Goal: Task Accomplishment & Management: Manage account settings

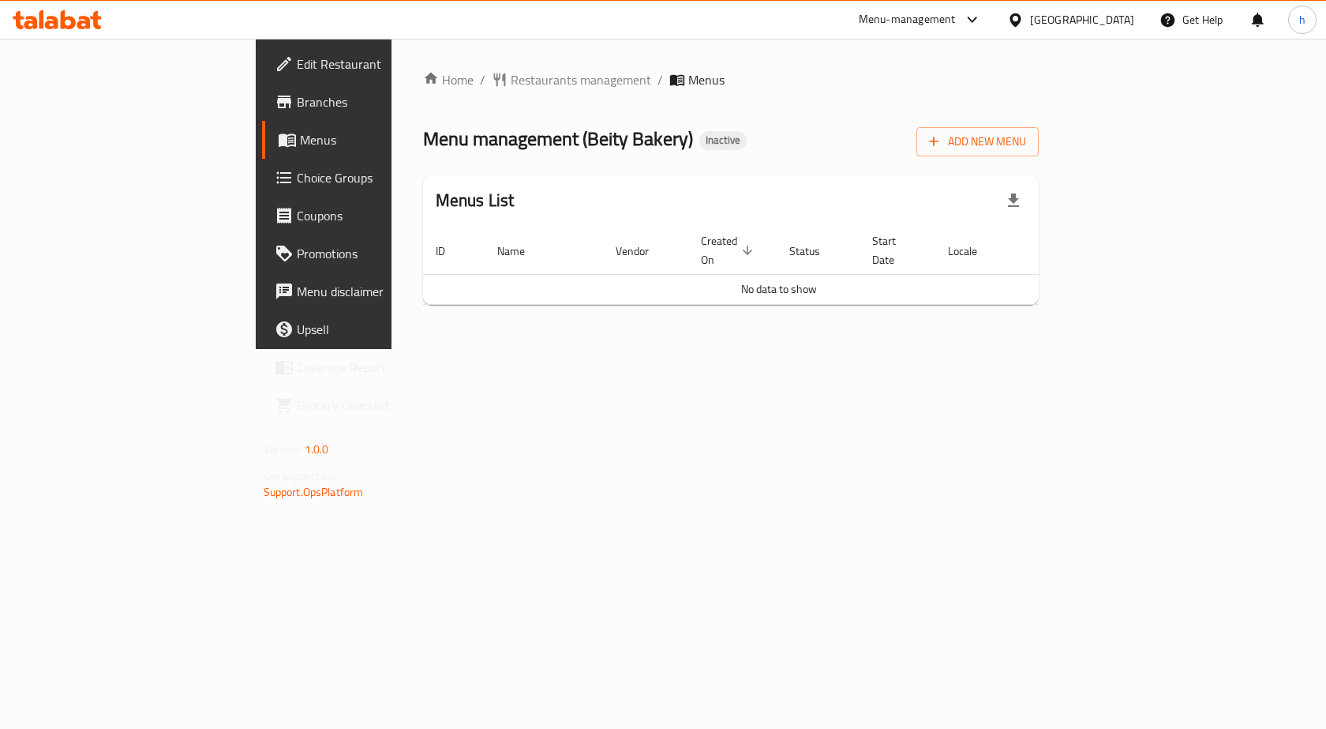
click at [779, 173] on div "Home / Restaurants management / Menus Menu management ( Beity Bakery ) Inactive…" at bounding box center [731, 193] width 617 height 247
click at [607, 349] on div "Home / Restaurants management / Menus Menu management ( Beity Bakery ) Inactive…" at bounding box center [732, 194] width 680 height 310
click at [297, 181] on span "Choice Groups" at bounding box center [381, 177] width 168 height 19
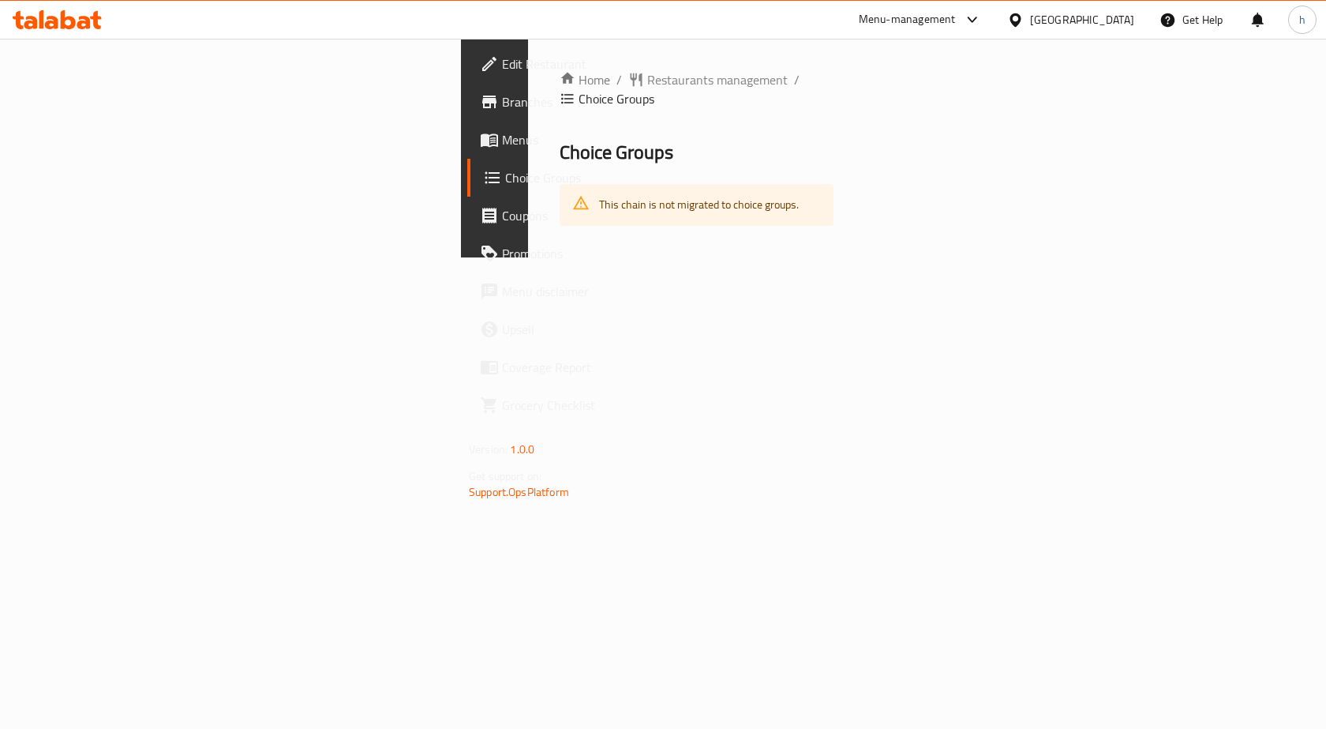
click at [502, 102] on span "Branches" at bounding box center [586, 101] width 168 height 19
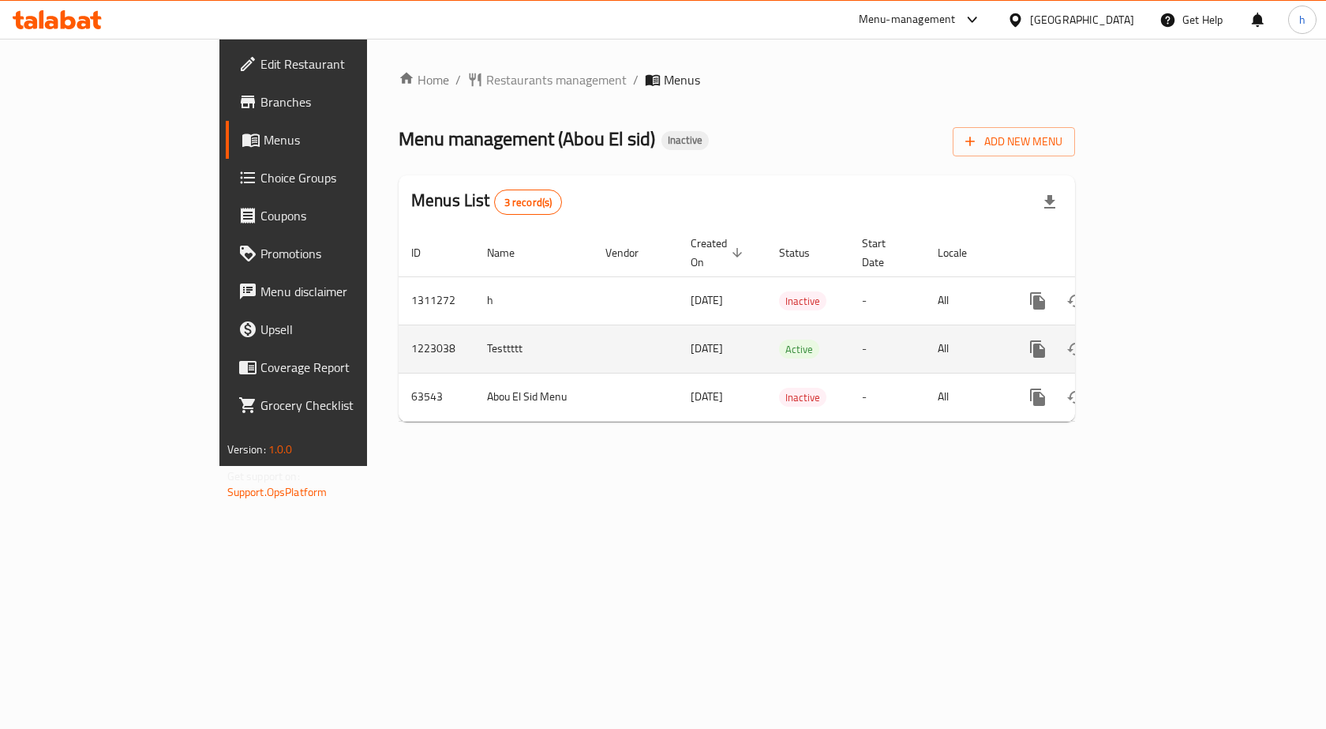
click at [1161, 339] on icon "enhanced table" at bounding box center [1151, 348] width 19 height 19
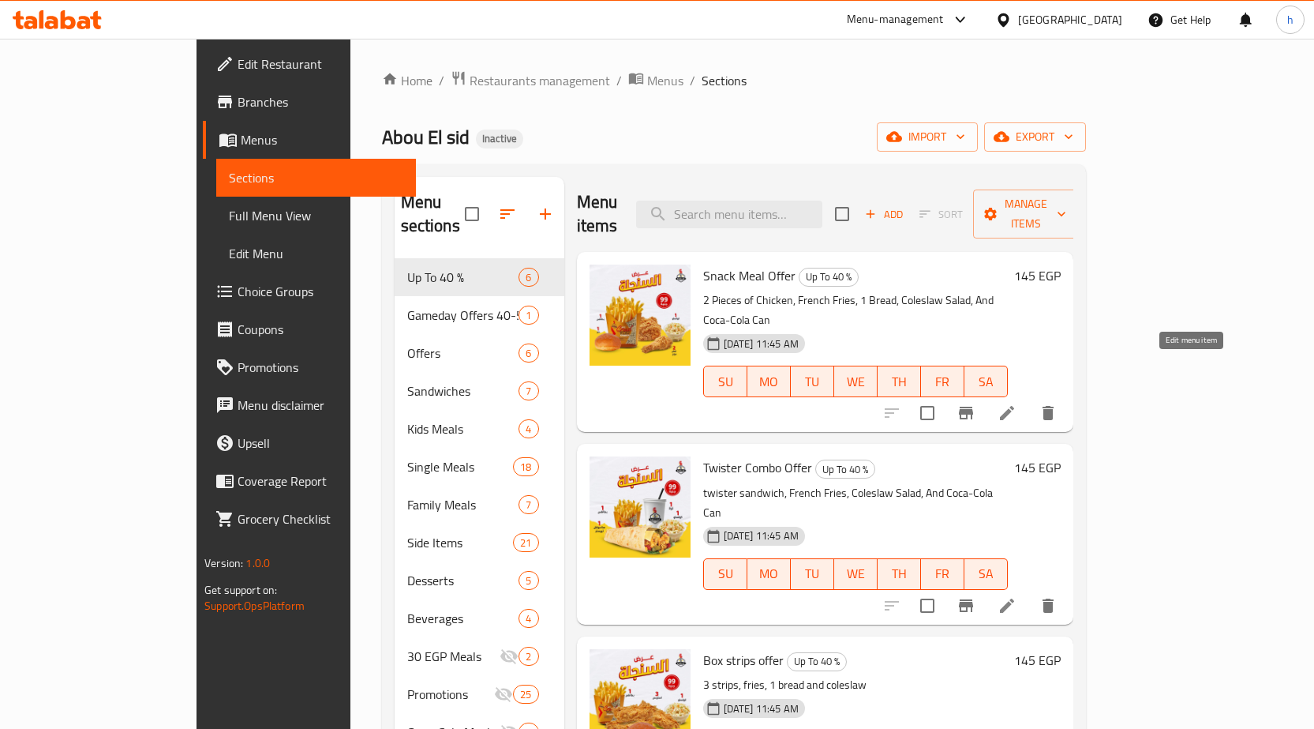
click at [1017, 403] on icon at bounding box center [1007, 412] width 19 height 19
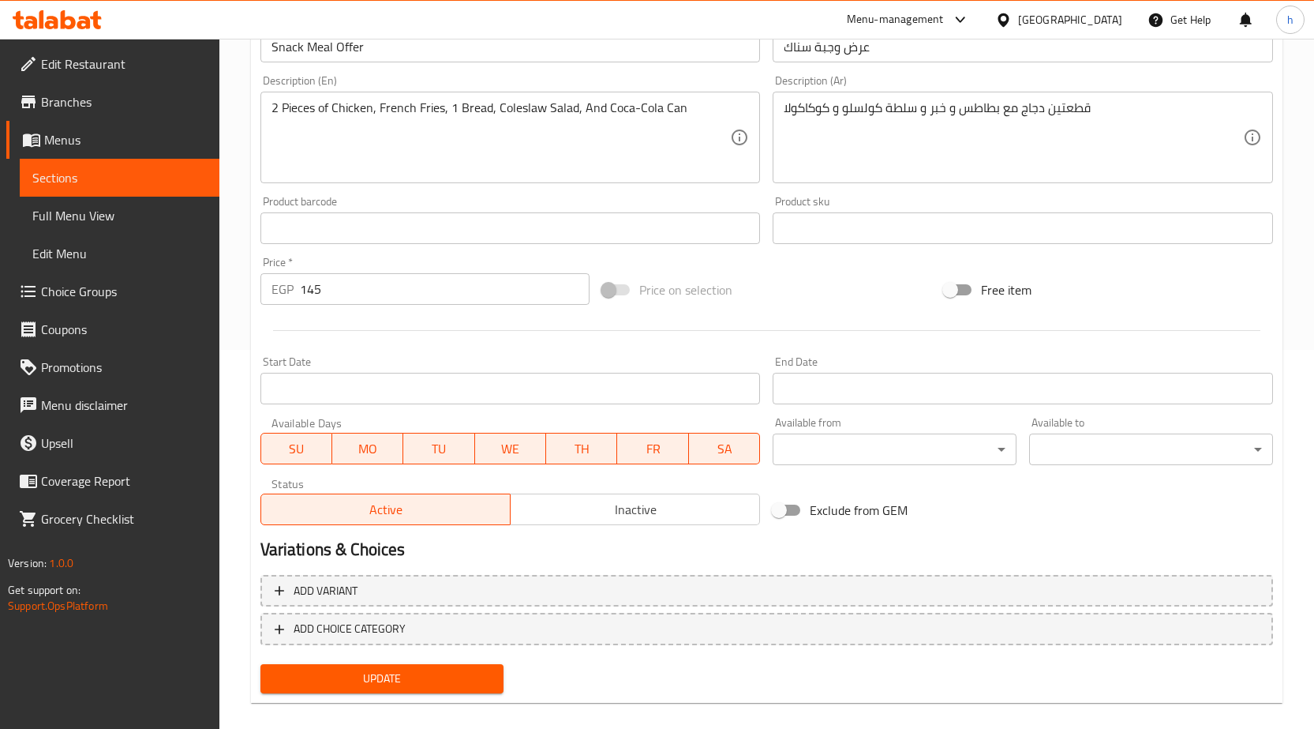
scroll to position [397, 0]
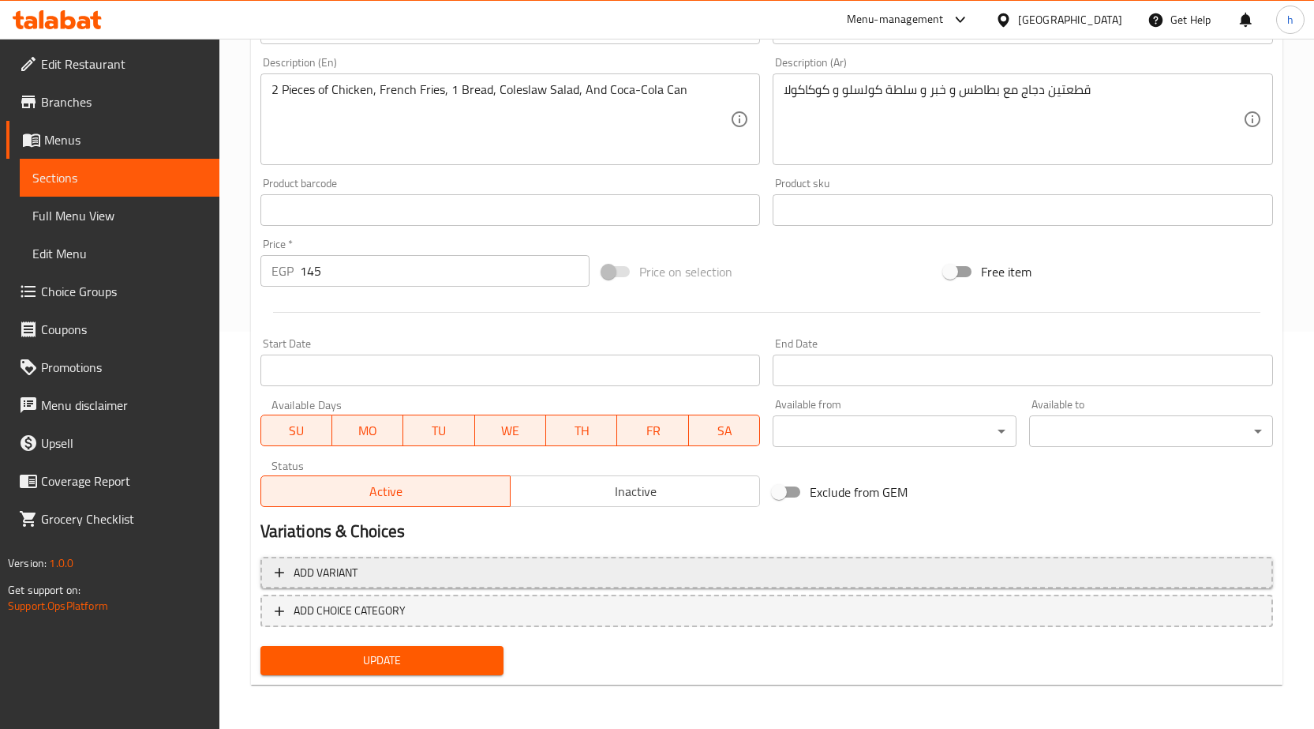
click at [384, 572] on span "Add variant" at bounding box center [767, 573] width 984 height 20
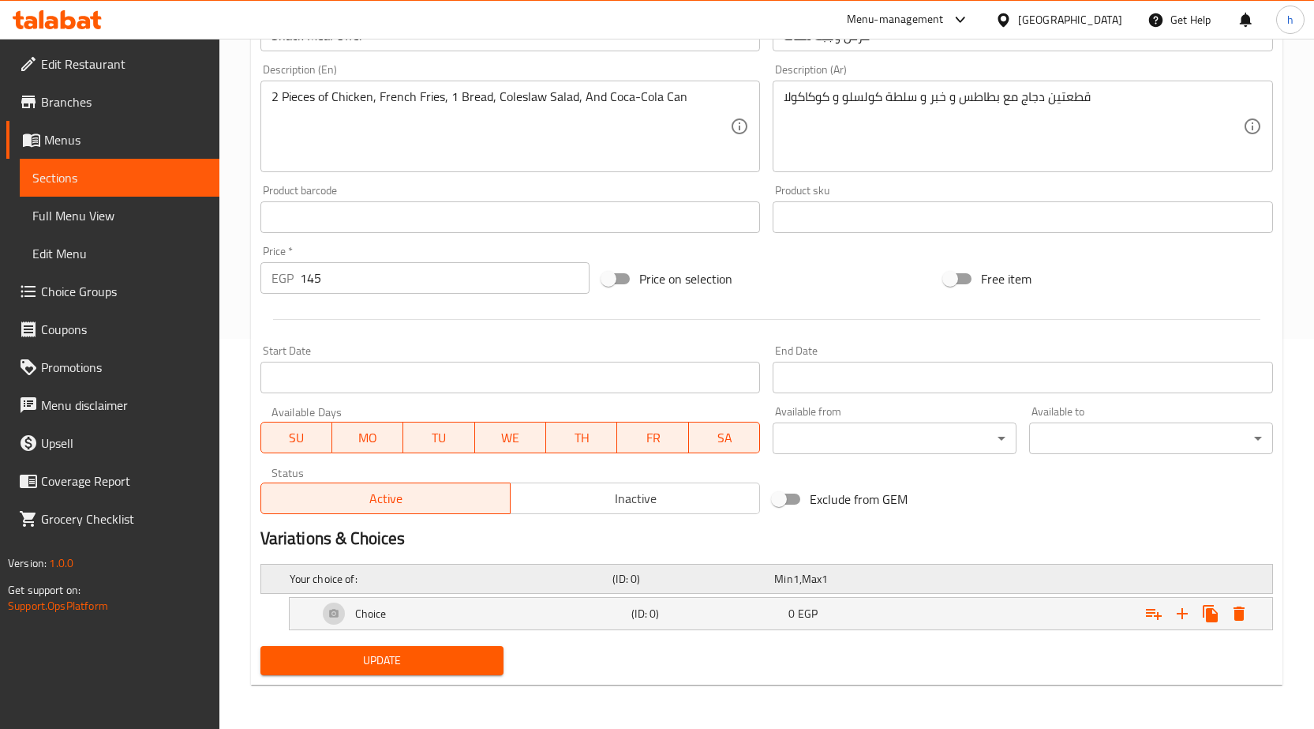
scroll to position [390, 0]
click at [692, 596] on div "Choice (ID: 0) 0 EGP" at bounding box center [786, 613] width 942 height 38
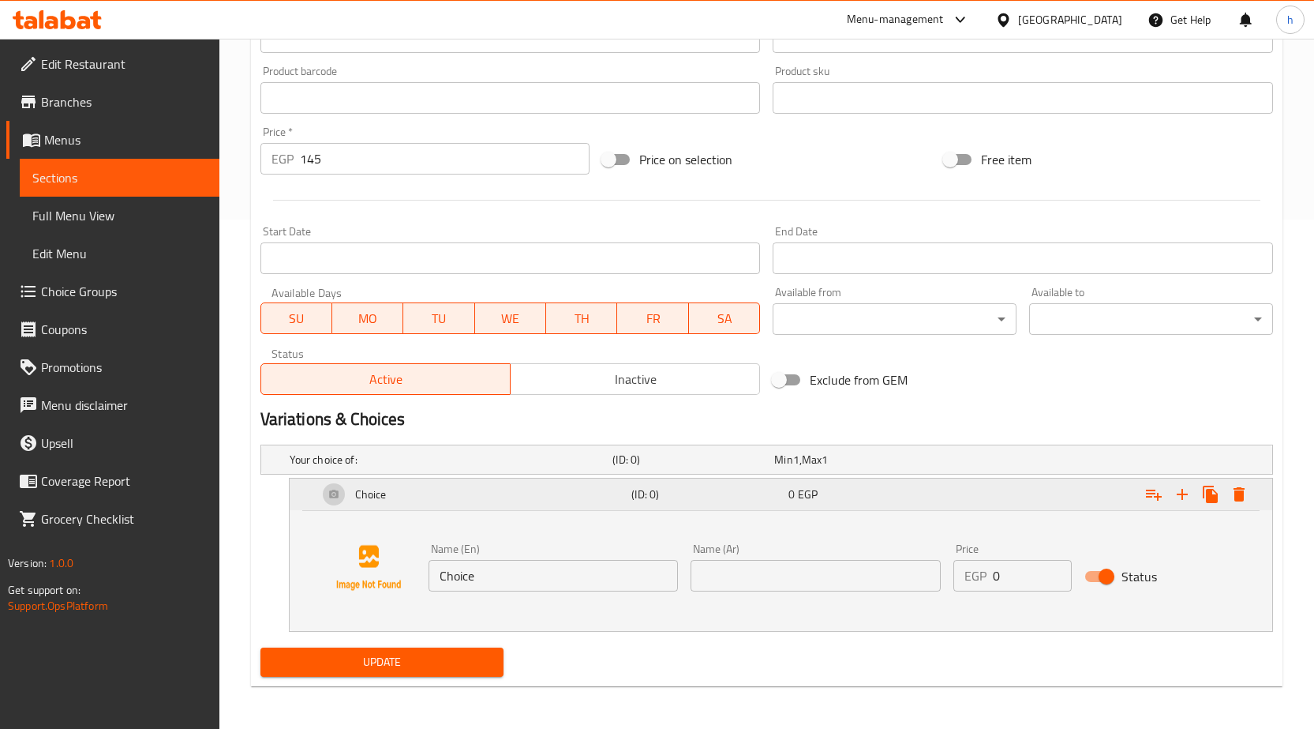
scroll to position [511, 0]
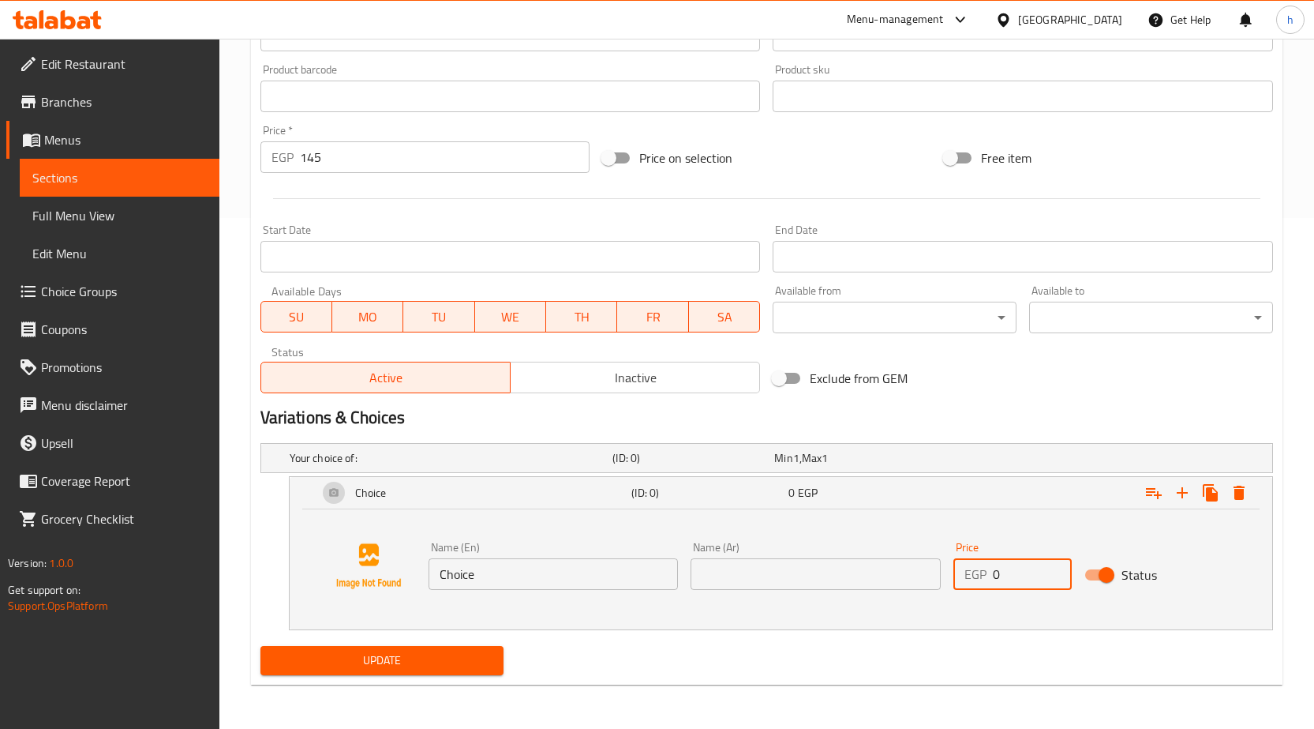
drag, startPoint x: 1031, startPoint y: 581, endPoint x: 971, endPoint y: 581, distance: 60.0
click at [971, 581] on div "EGP 0 Price" at bounding box center [1013, 574] width 118 height 32
click at [1239, 489] on icon "Expand" at bounding box center [1239, 493] width 11 height 14
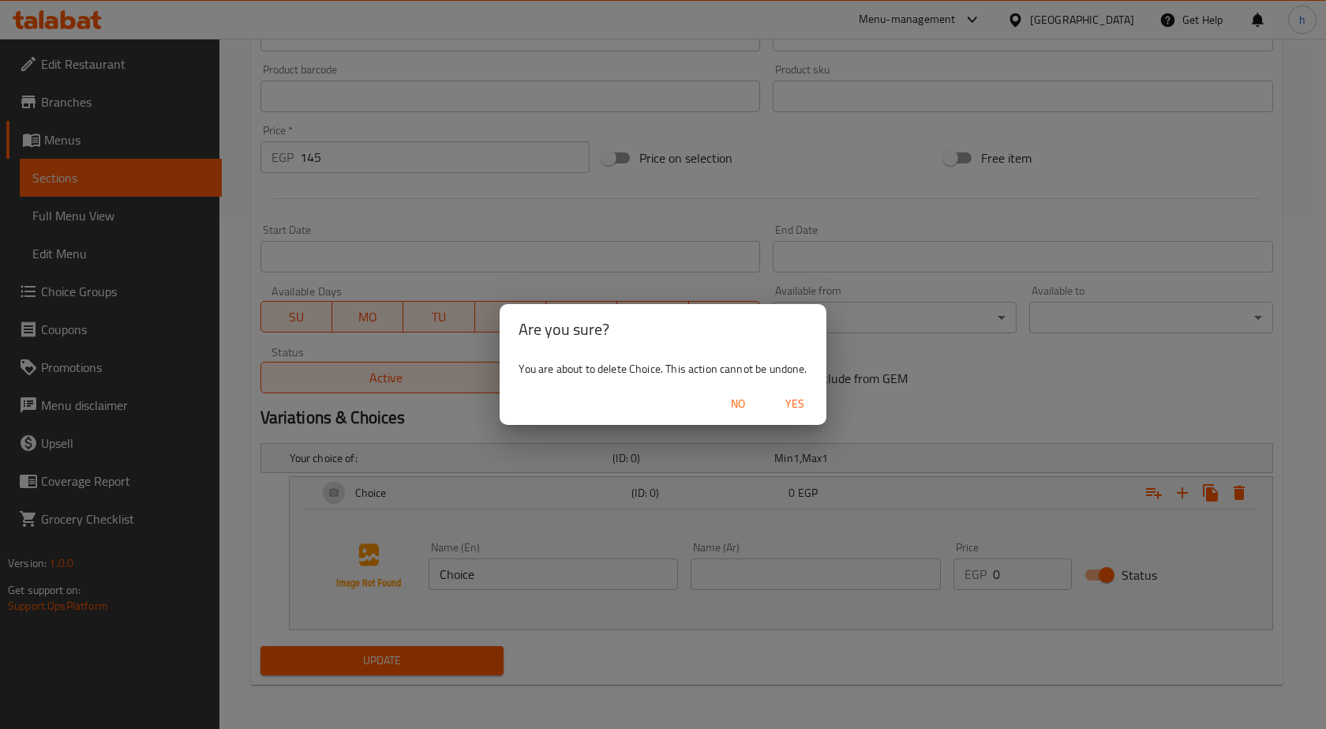
click at [735, 406] on span "No" at bounding box center [738, 404] width 38 height 20
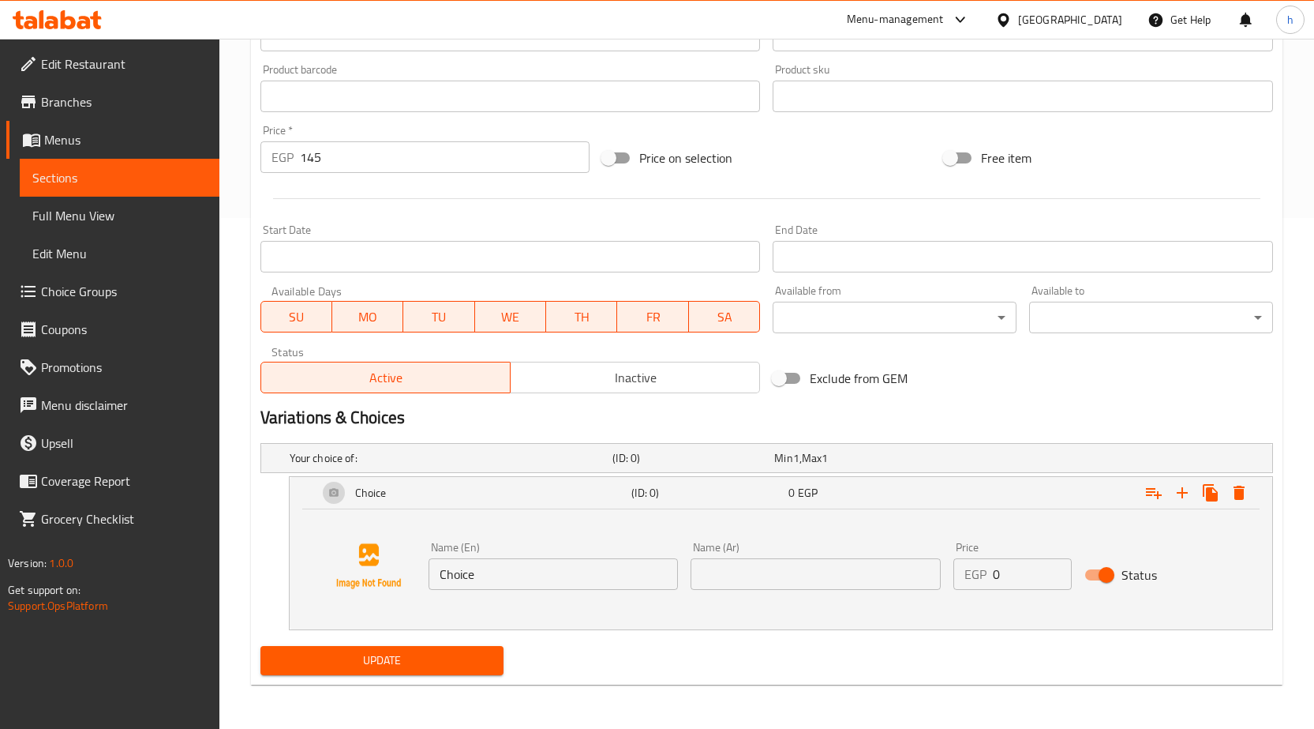
click at [118, 136] on span "Menus" at bounding box center [125, 139] width 163 height 19
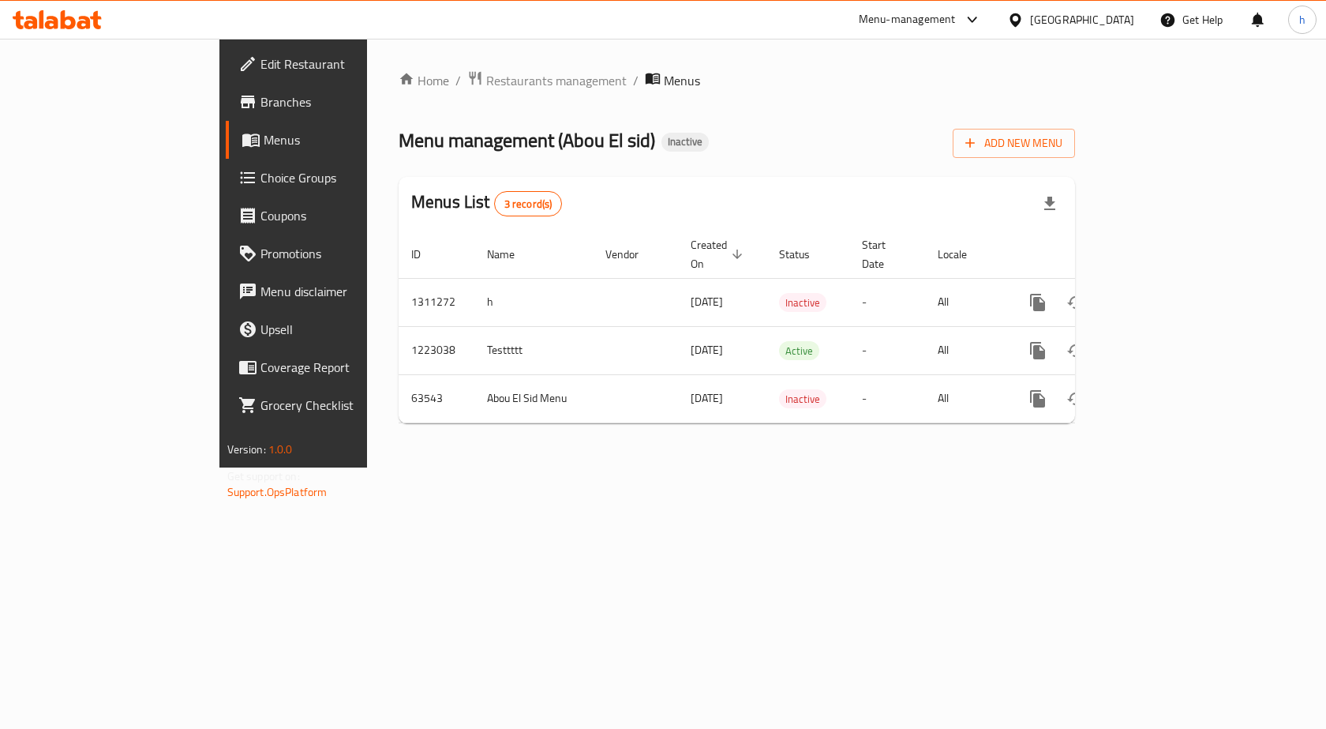
click at [261, 173] on span "Choice Groups" at bounding box center [345, 177] width 168 height 19
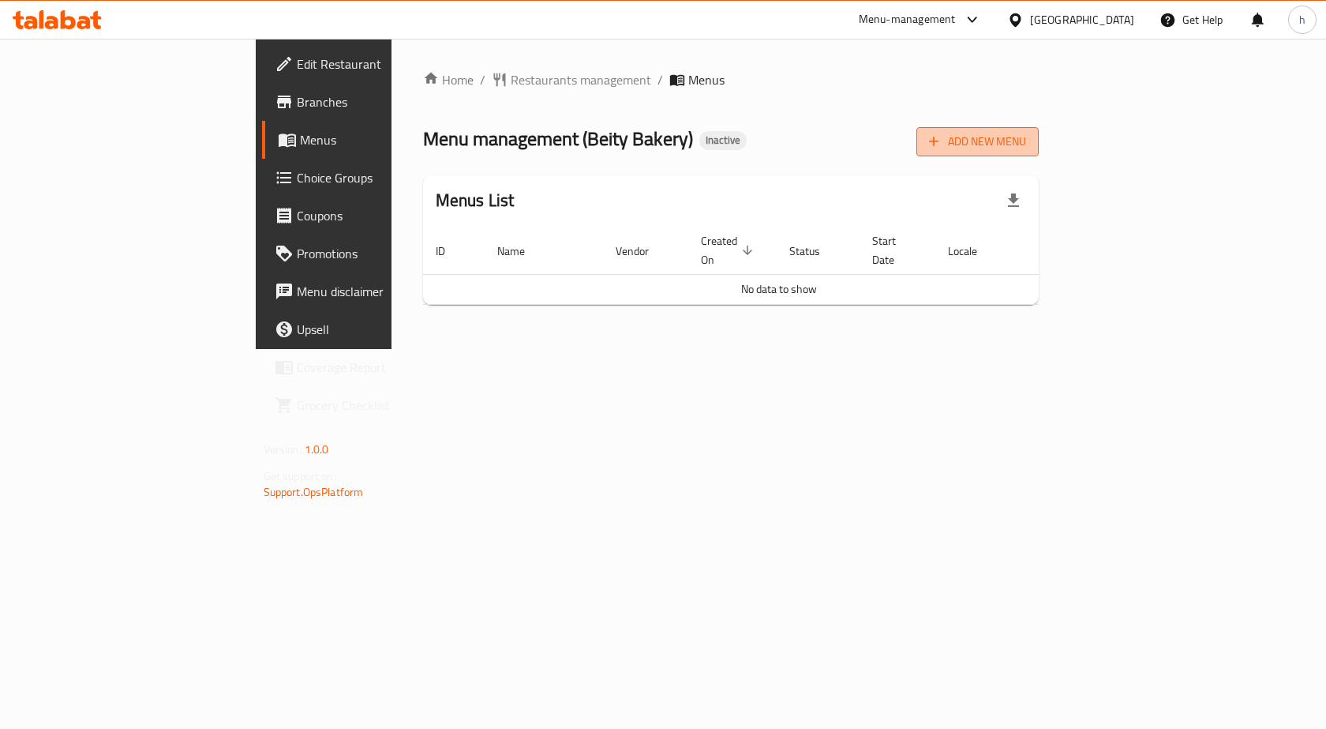
click at [1026, 133] on span "Add New Menu" at bounding box center [977, 142] width 97 height 20
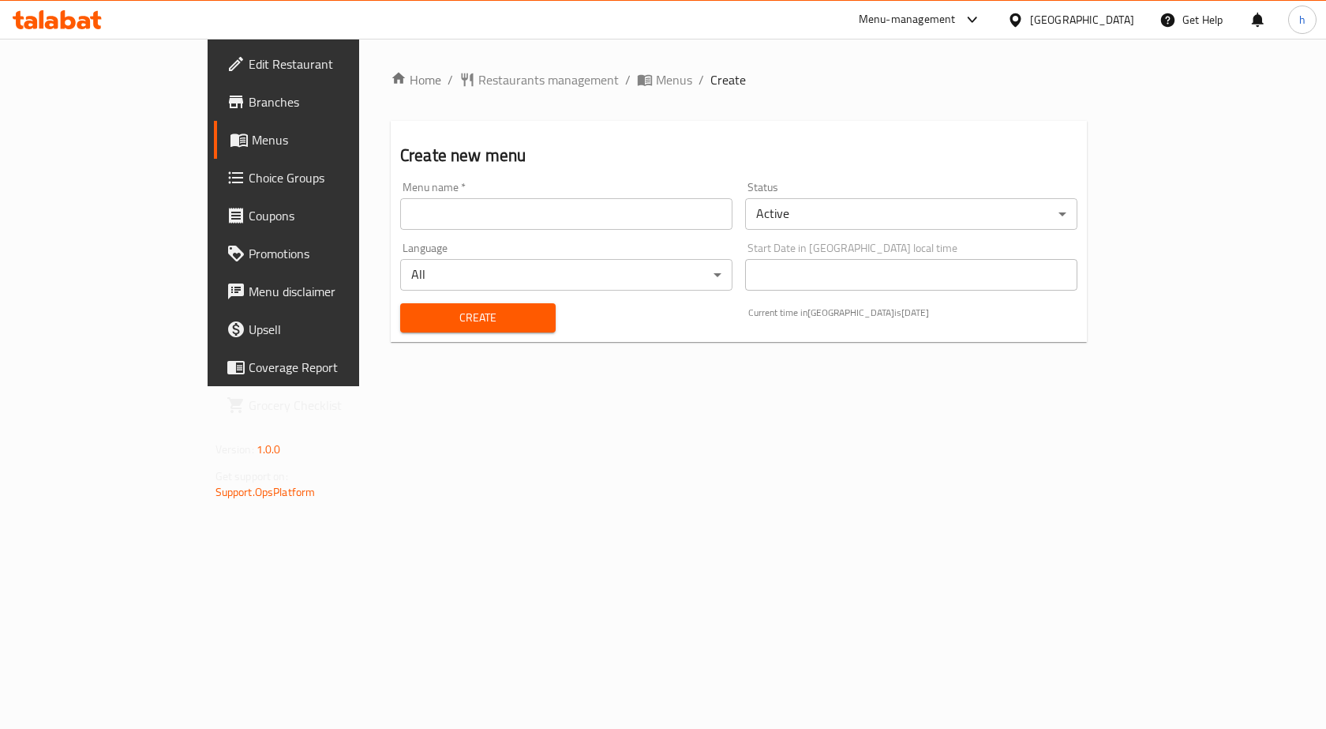
click at [538, 218] on input "text" at bounding box center [566, 214] width 332 height 32
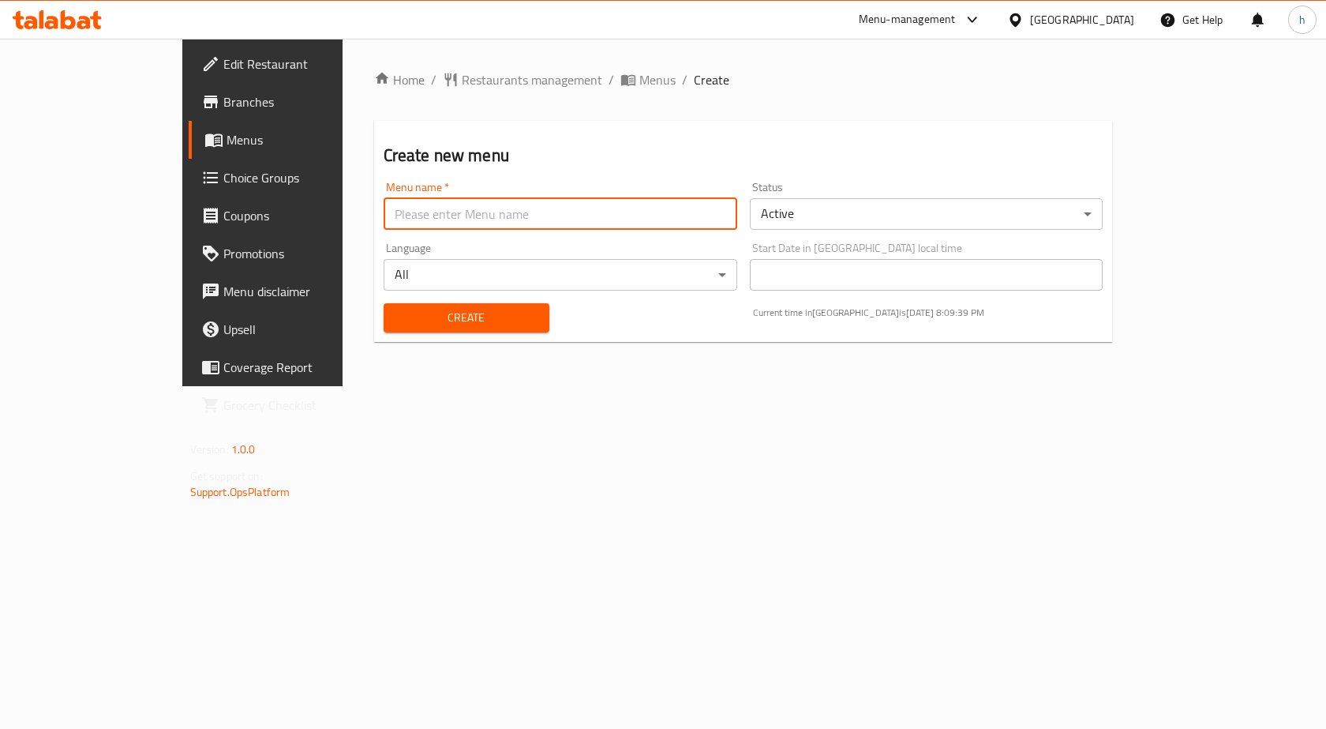
type input "24/7/2025"
click at [446, 313] on span "Create" at bounding box center [466, 318] width 141 height 20
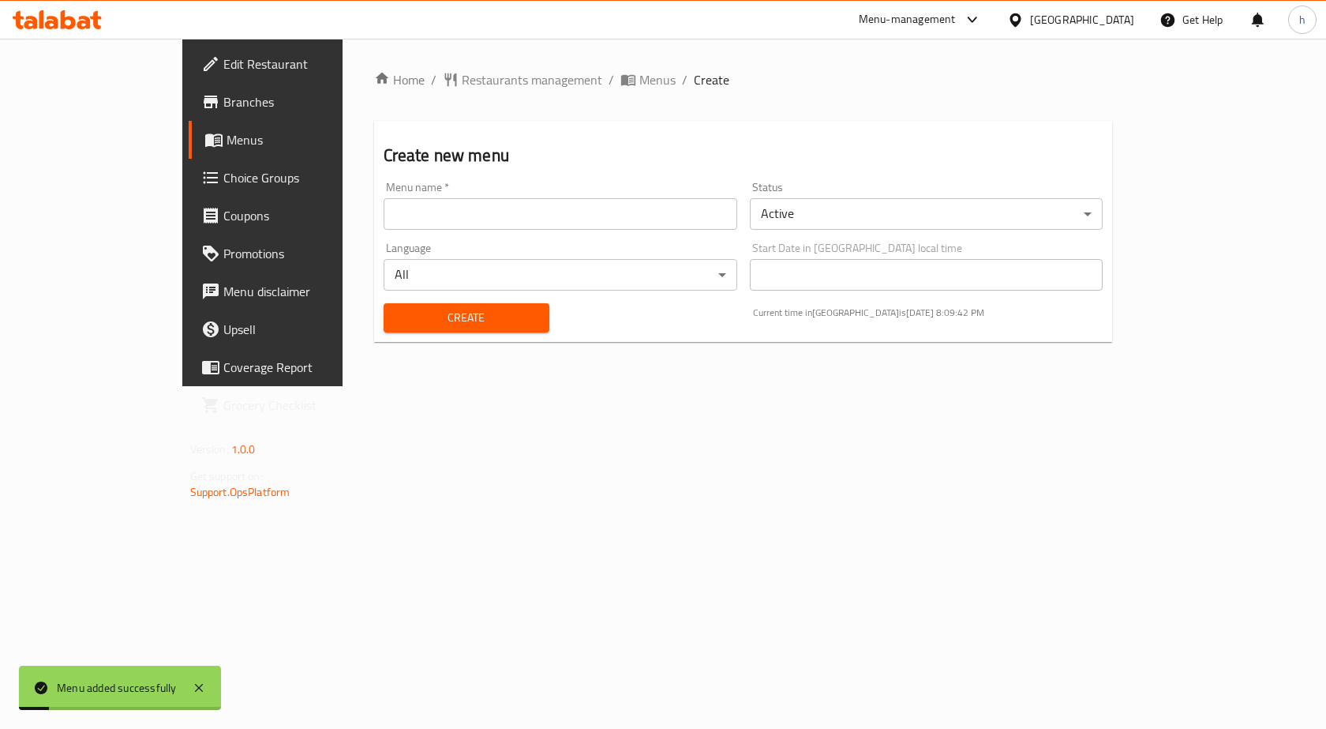
click at [227, 141] on span "Menus" at bounding box center [309, 139] width 165 height 19
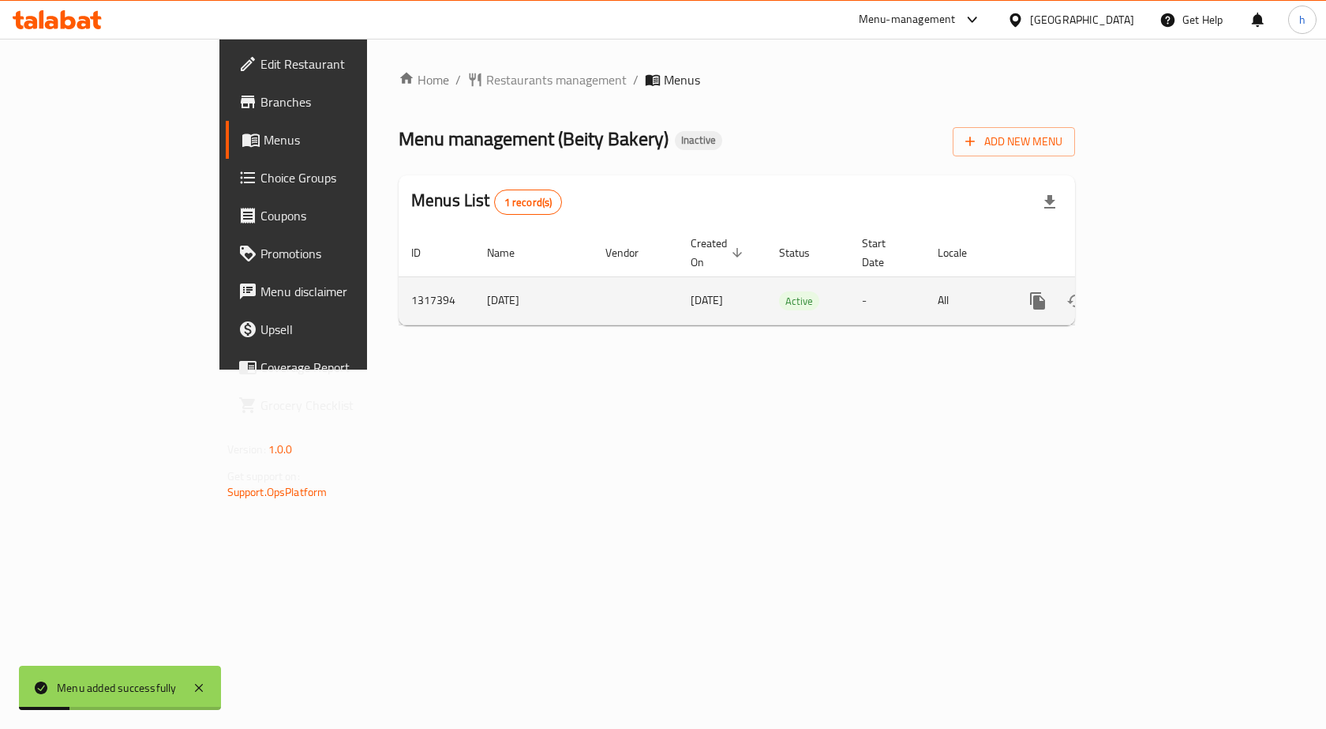
click at [1161, 291] on icon "enhanced table" at bounding box center [1151, 300] width 19 height 19
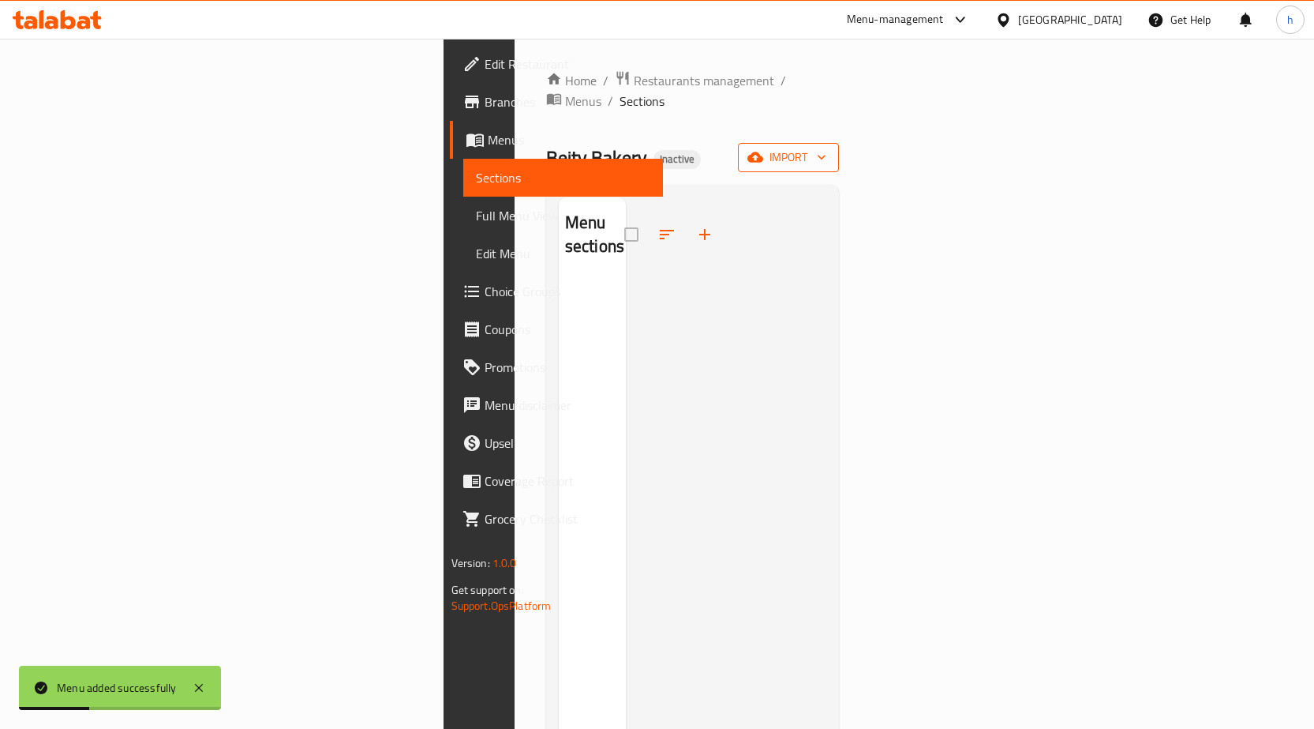
click at [839, 148] on button "import" at bounding box center [788, 157] width 101 height 29
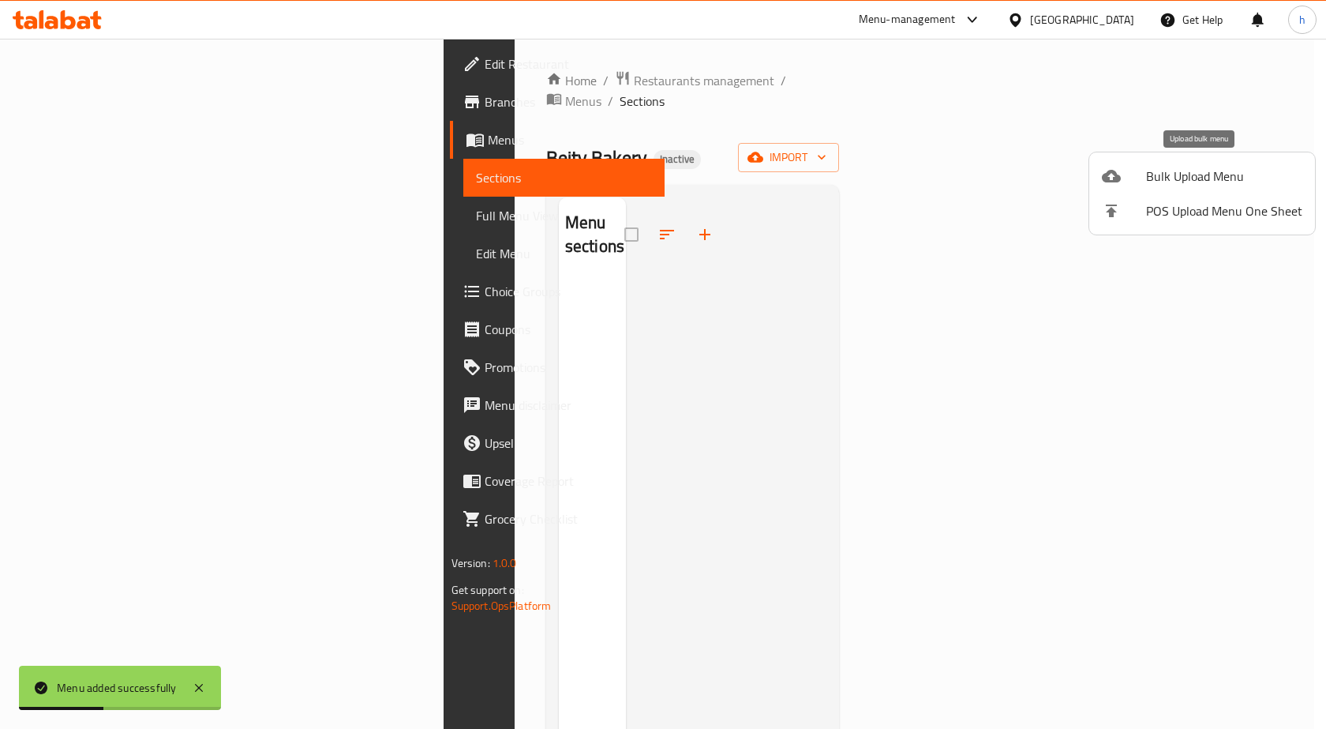
click at [1172, 174] on span "Bulk Upload Menu" at bounding box center [1224, 176] width 156 height 19
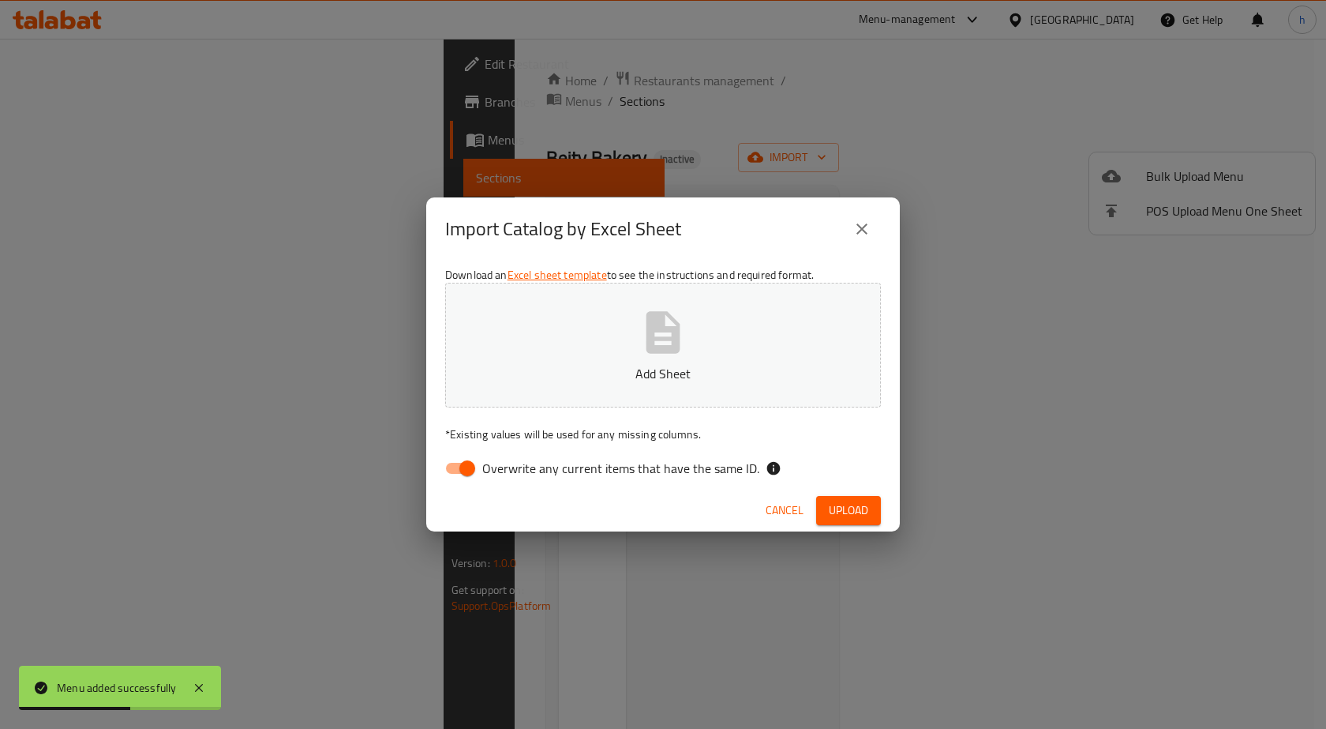
click at [456, 458] on input "Overwrite any current items that have the same ID." at bounding box center [467, 468] width 90 height 30
checkbox input "false"
click at [656, 368] on p "Add Sheet" at bounding box center [663, 373] width 387 height 19
click at [860, 514] on span "Upload" at bounding box center [848, 511] width 39 height 20
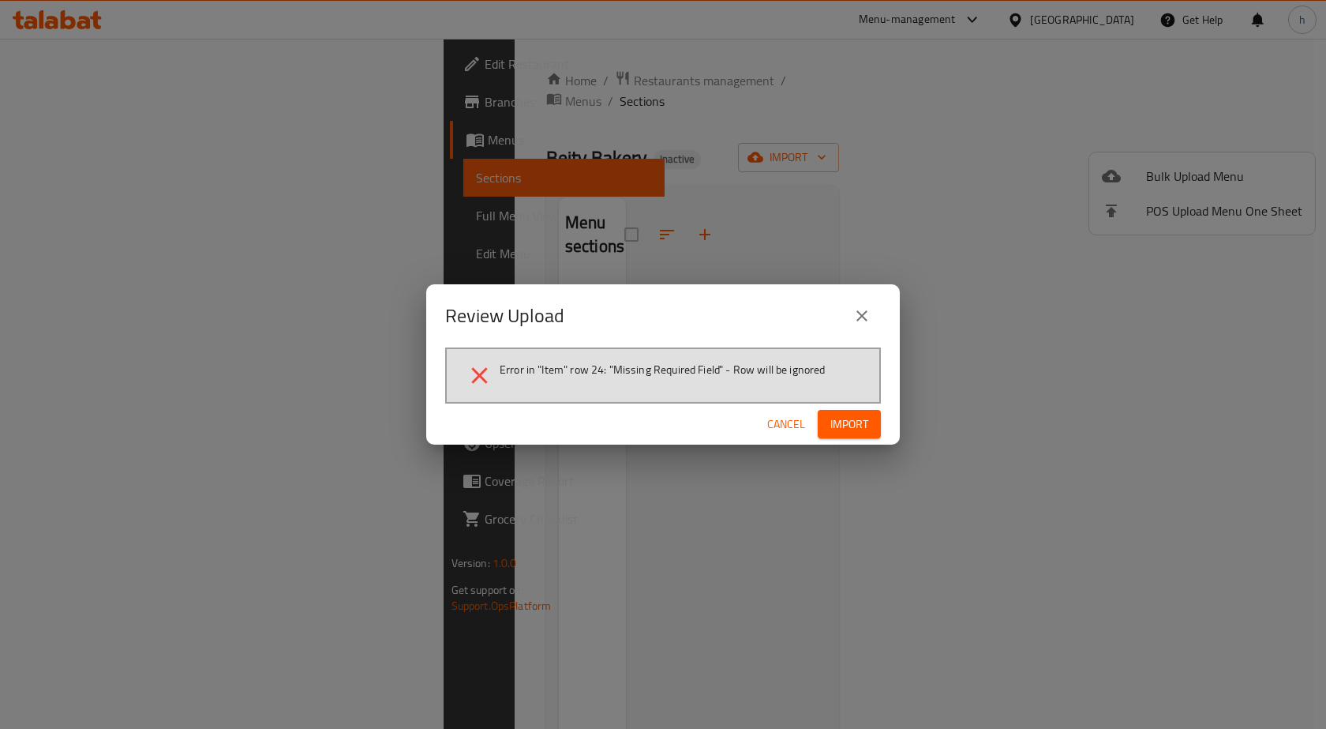
click at [868, 317] on icon "close" at bounding box center [862, 315] width 19 height 19
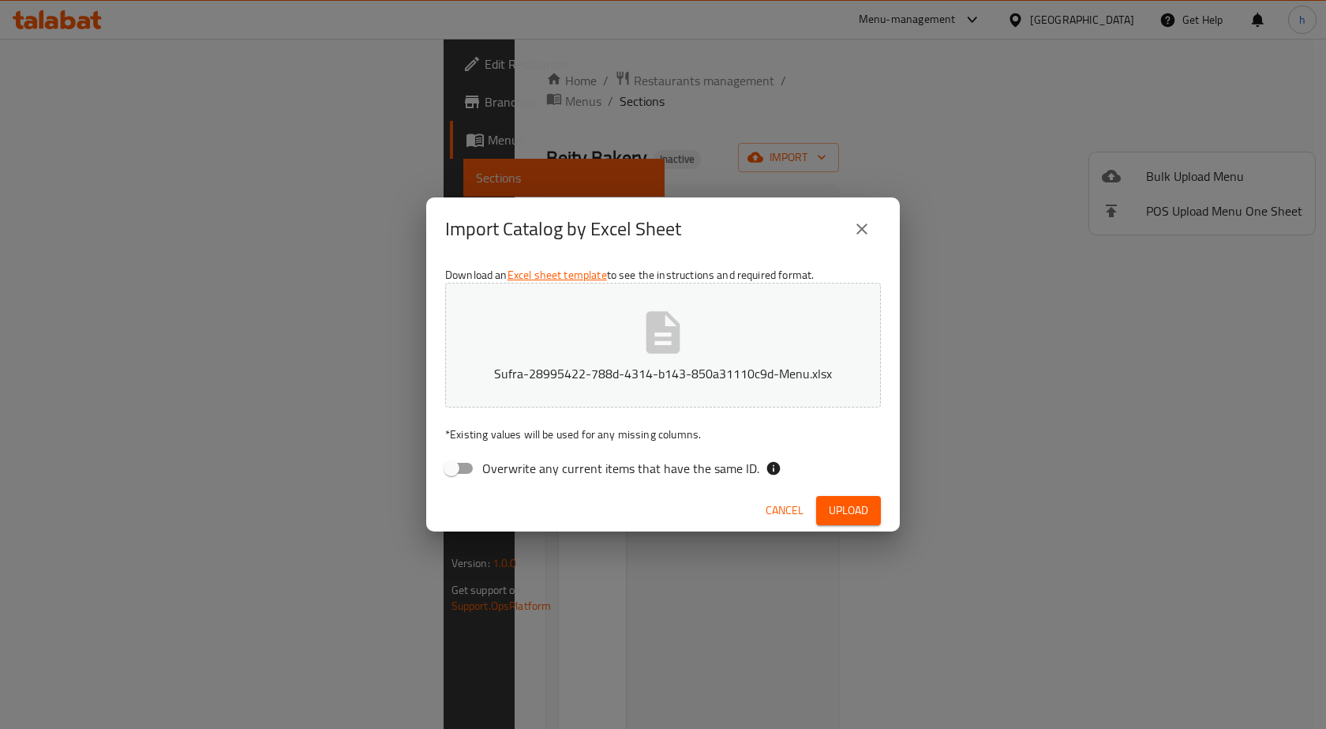
click at [870, 214] on button "close" at bounding box center [862, 229] width 38 height 38
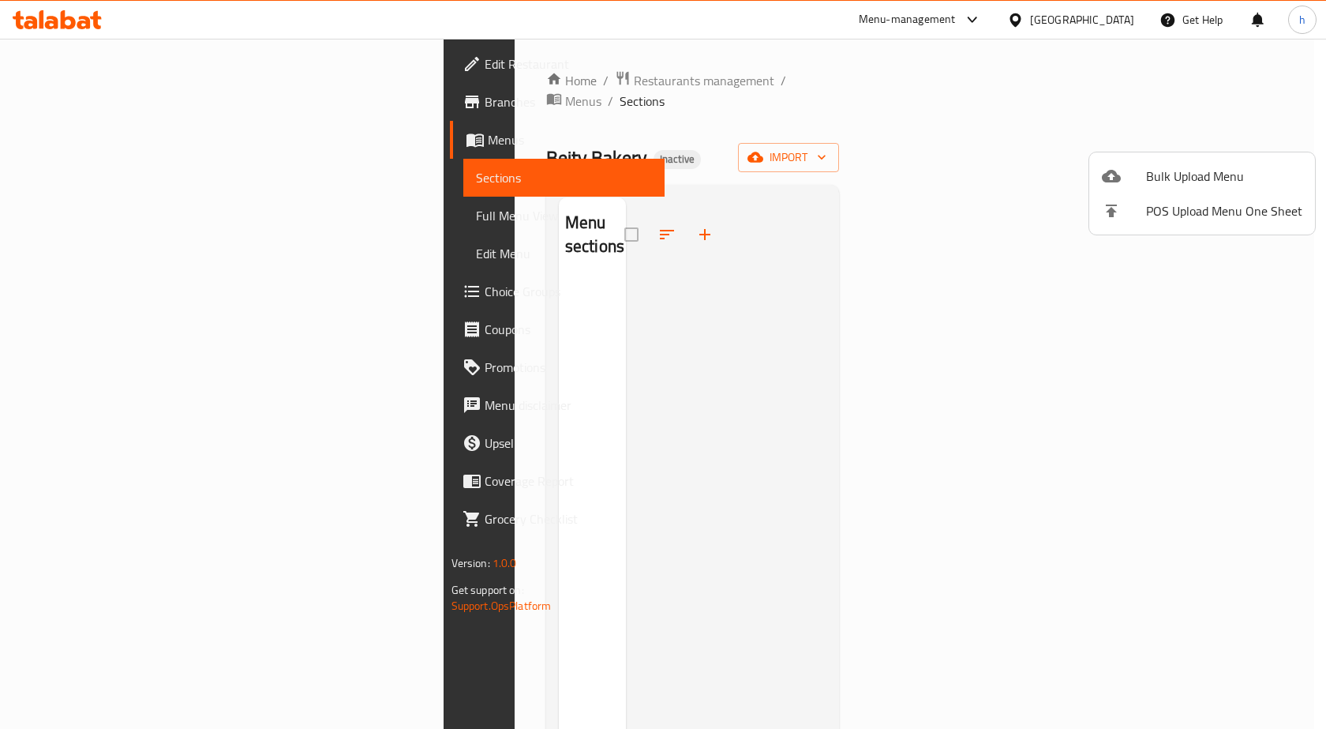
click at [653, 141] on div at bounding box center [663, 364] width 1326 height 729
